Goal: Find specific page/section: Find specific page/section

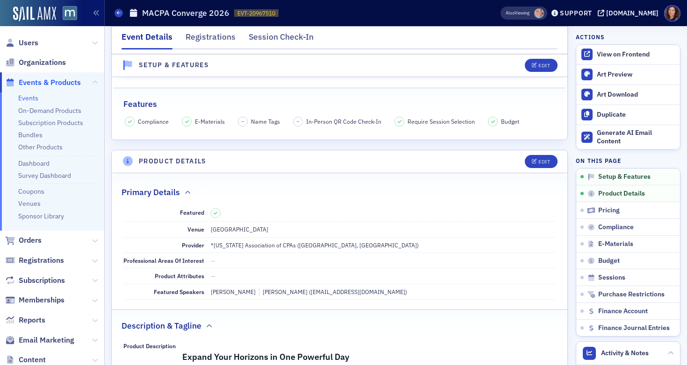
scroll to position [212, 0]
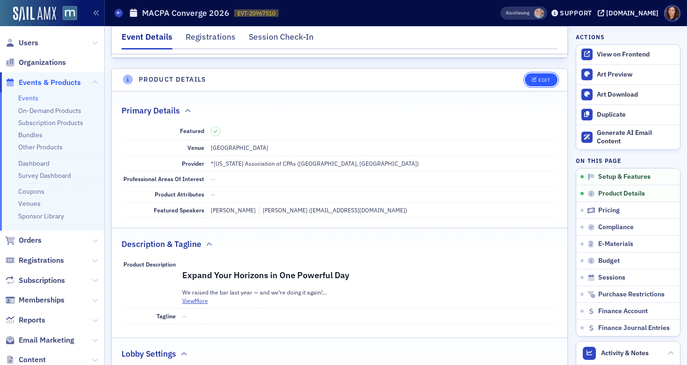
click at [529, 83] on button "Edit" at bounding box center [541, 79] width 32 height 13
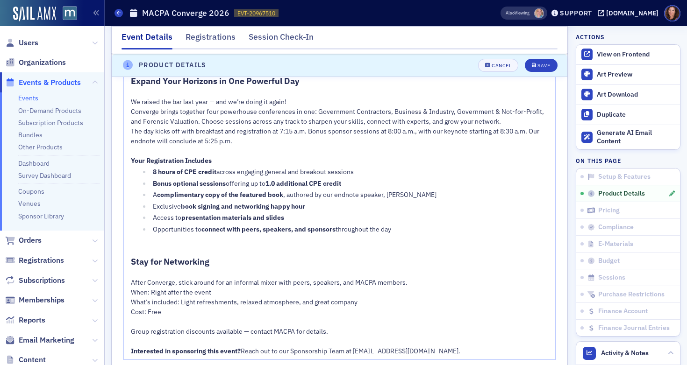
scroll to position [562, 0]
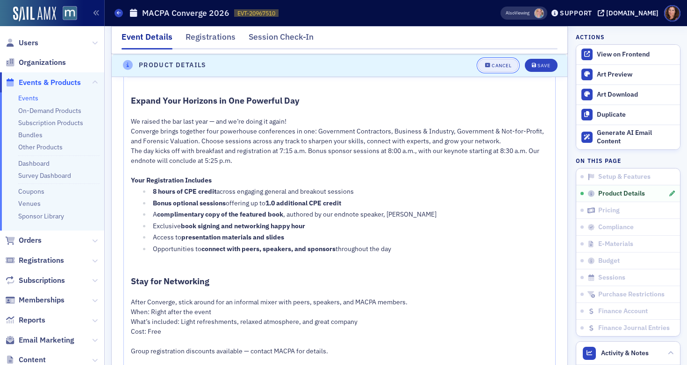
click at [505, 64] on button "Cancel" at bounding box center [498, 65] width 40 height 13
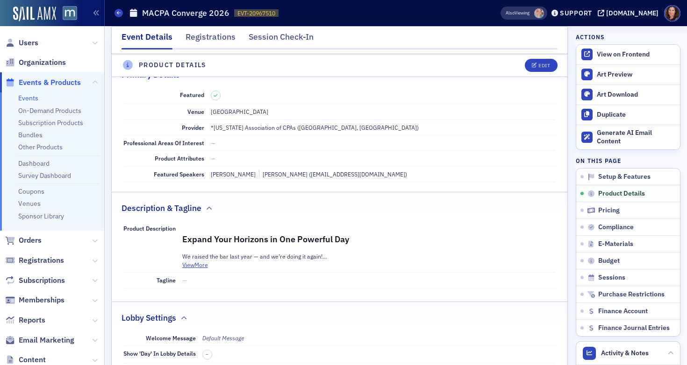
scroll to position [226, 0]
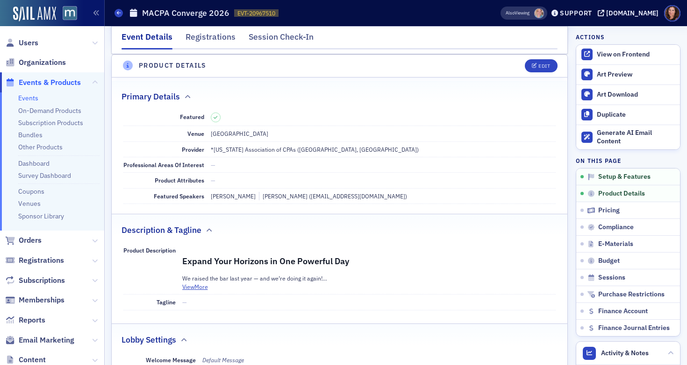
drag, startPoint x: 29, startPoint y: 97, endPoint x: 112, endPoint y: 98, distance: 83.7
click at [29, 97] on link "Events" at bounding box center [28, 98] width 20 height 8
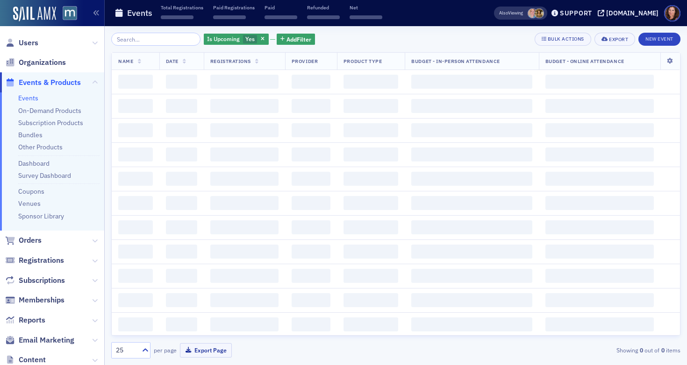
click at [137, 40] on input "search" at bounding box center [155, 39] width 89 height 13
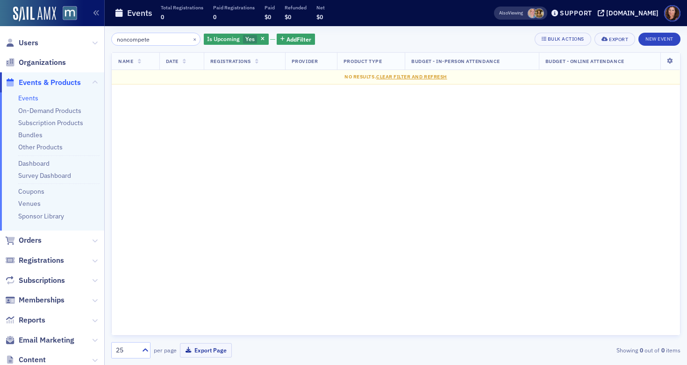
click at [126, 42] on input "noncompete" at bounding box center [155, 39] width 89 height 13
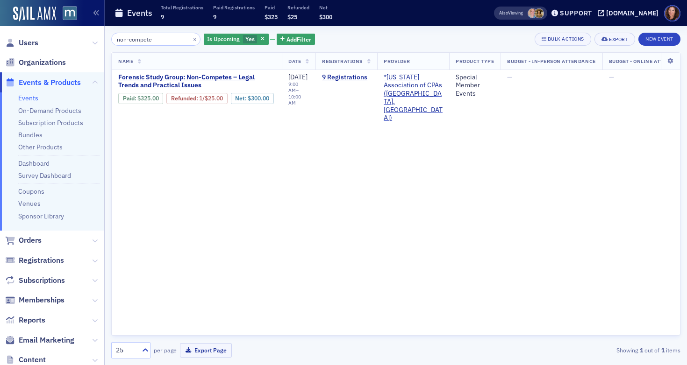
type input "non-compete"
